Goal: Book appointment/travel/reservation

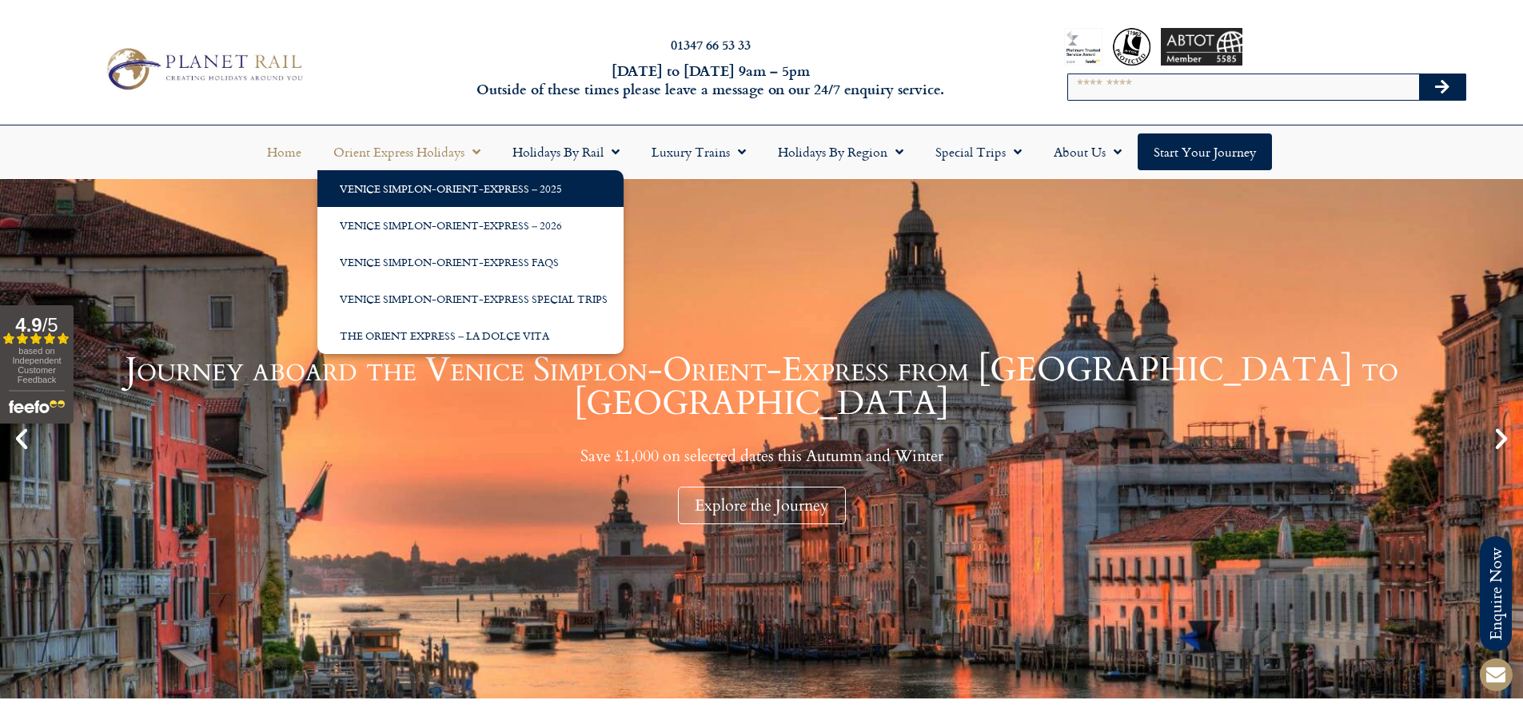
click at [411, 189] on link "Venice Simplon-Orient-Express – 2025" at bounding box center [470, 188] width 306 height 37
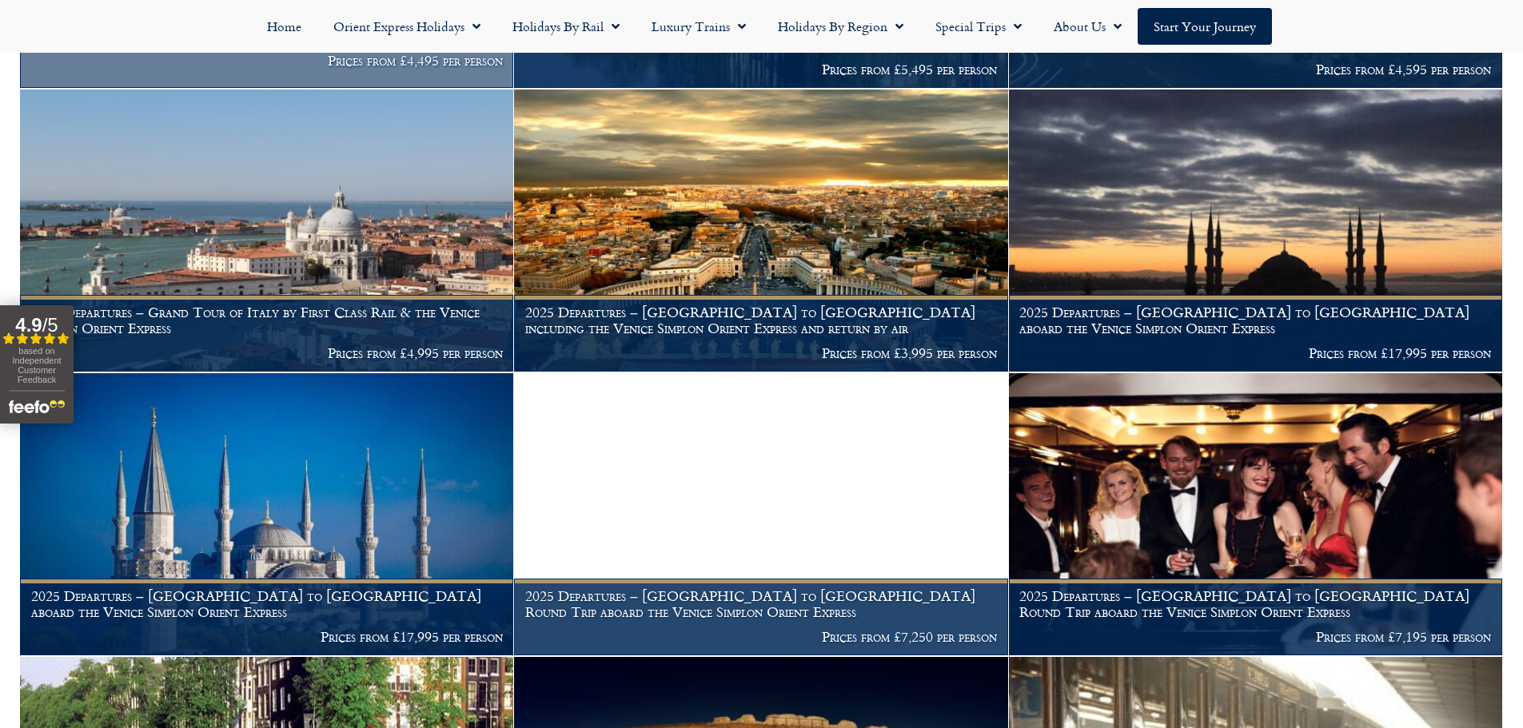
scroll to position [1519, 0]
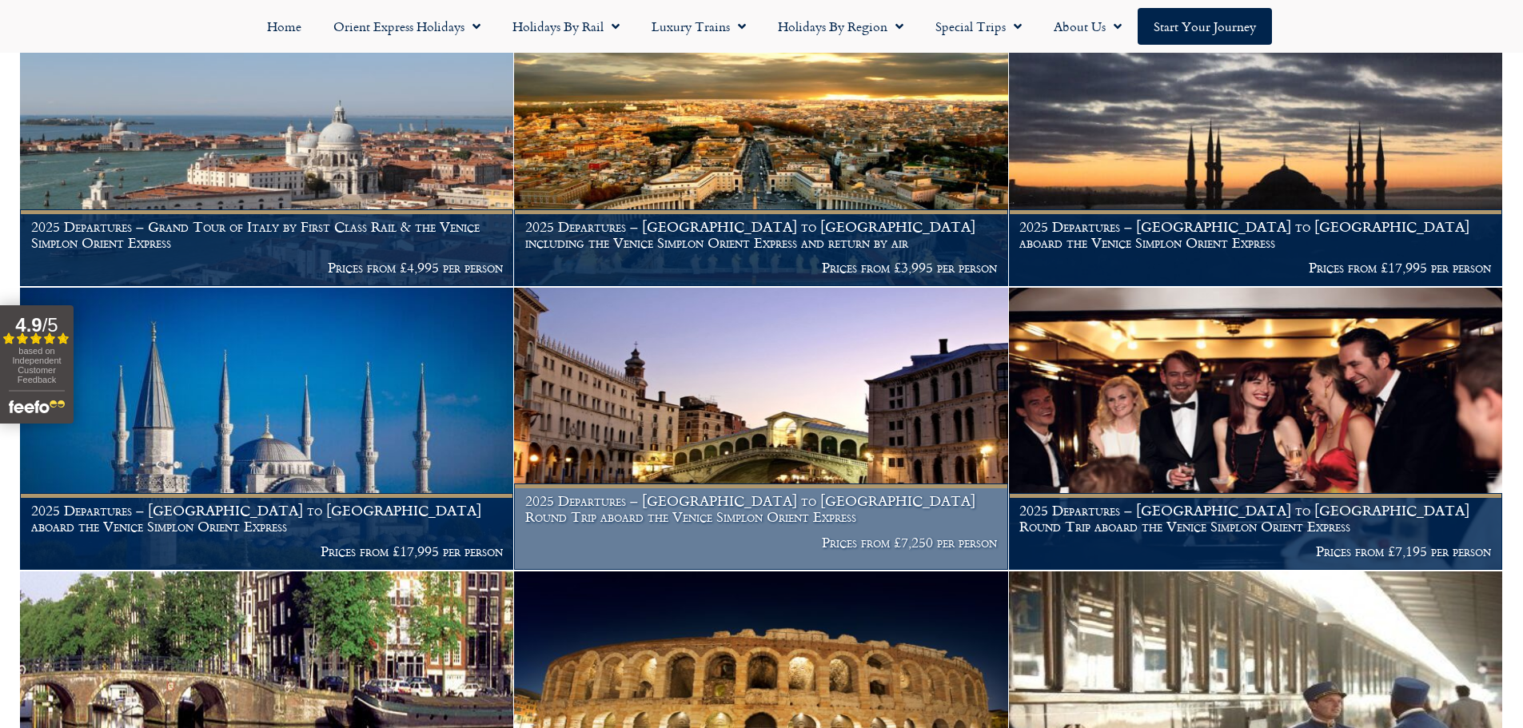
click at [795, 394] on img at bounding box center [760, 429] width 493 height 282
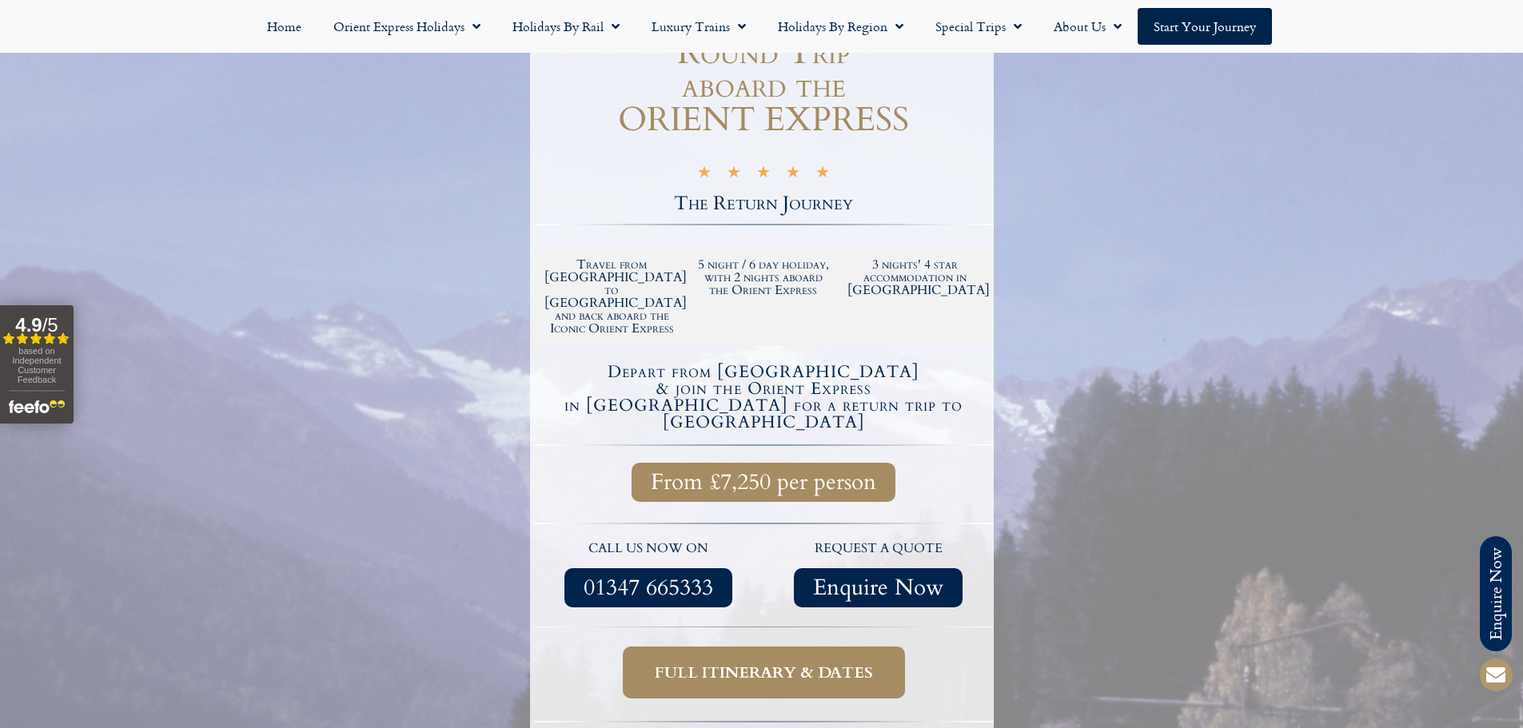
scroll to position [273, 0]
